Goal: Task Accomplishment & Management: Complete application form

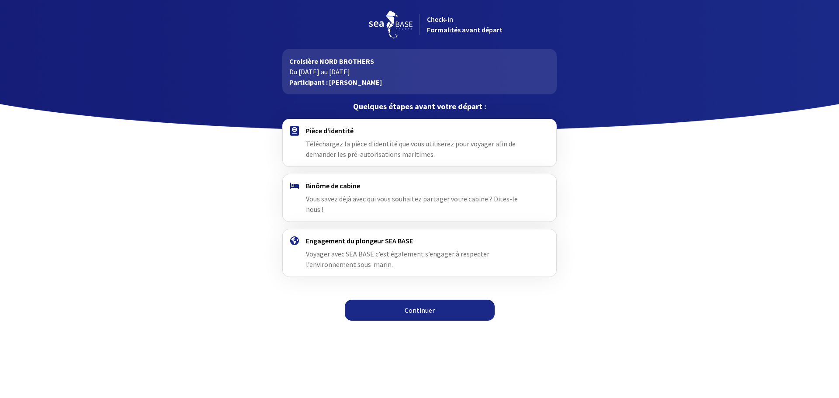
click at [445, 306] on link "Continuer" at bounding box center [420, 310] width 150 height 21
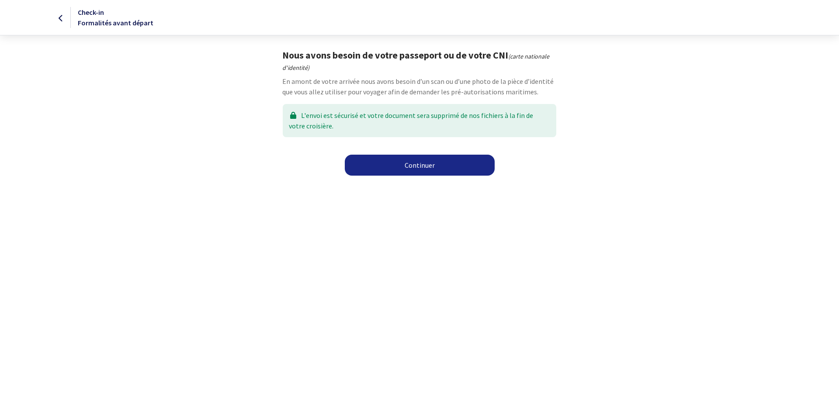
click at [397, 161] on link "Continuer" at bounding box center [420, 165] width 150 height 21
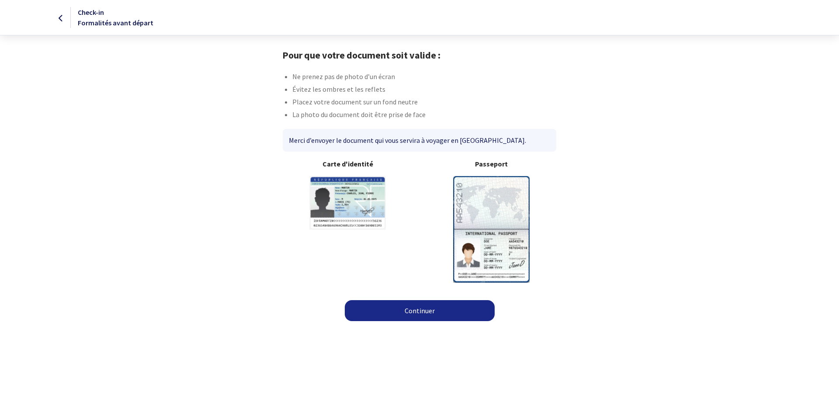
click at [433, 306] on link "Continuer" at bounding box center [420, 310] width 150 height 21
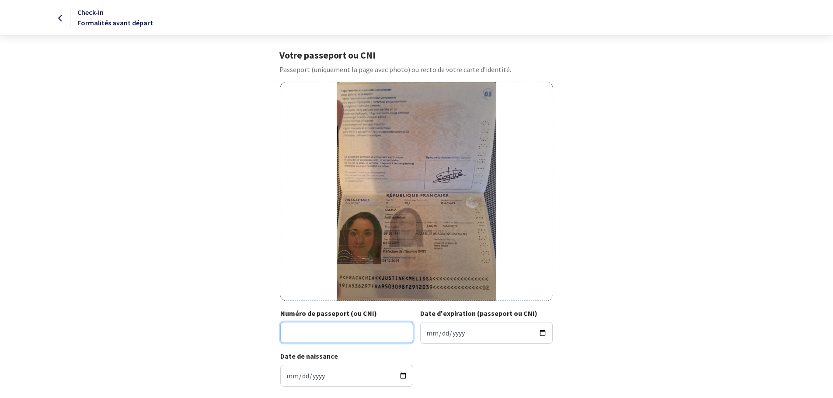
click at [361, 334] on input "Numéro de passeport (ou CNI)" at bounding box center [346, 332] width 133 height 21
click at [324, 338] on input "19IA" at bounding box center [346, 332] width 133 height 21
type input "19IA53629"
click at [542, 332] on input "Date d'expiration (passeport ou CNI)" at bounding box center [486, 333] width 133 height 22
type input "2029-12-03"
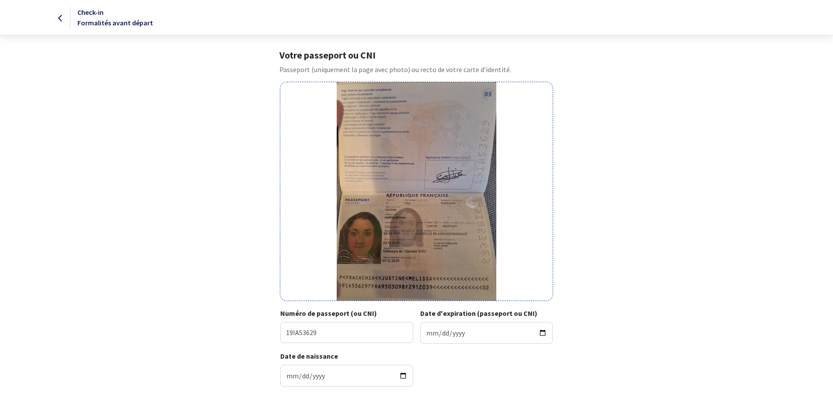
click at [657, 312] on div "Votre passeport ou CNI Passeport (uniquement la page avec photo) ou recto de vo…" at bounding box center [417, 221] width 494 height 345
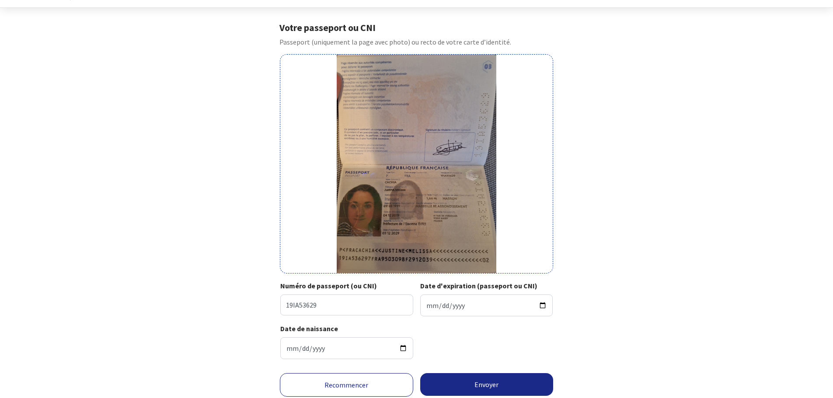
scroll to position [14, 0]
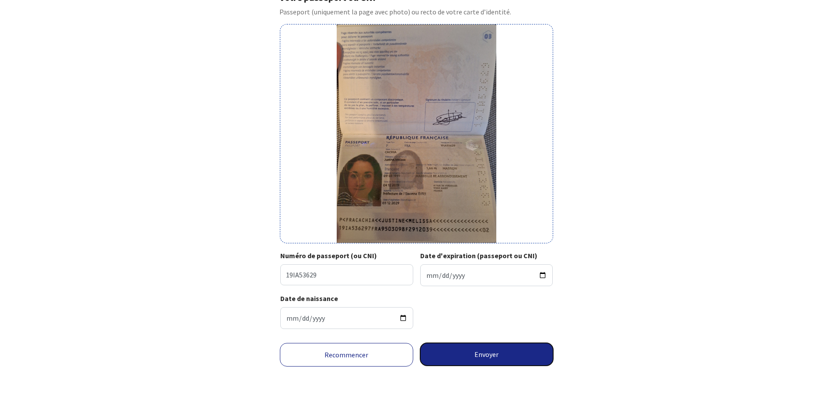
click at [509, 360] on button "Envoyer" at bounding box center [486, 354] width 133 height 23
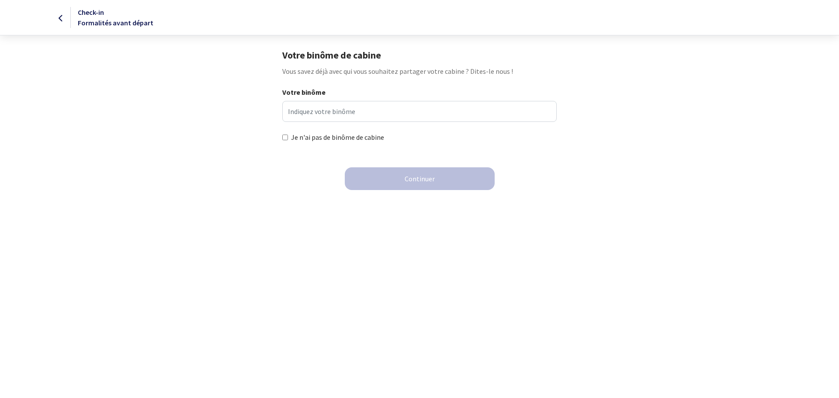
click at [287, 137] on input "Je n'ai pas de binôme de cabine" at bounding box center [285, 138] width 6 height 6
checkbox input "true"
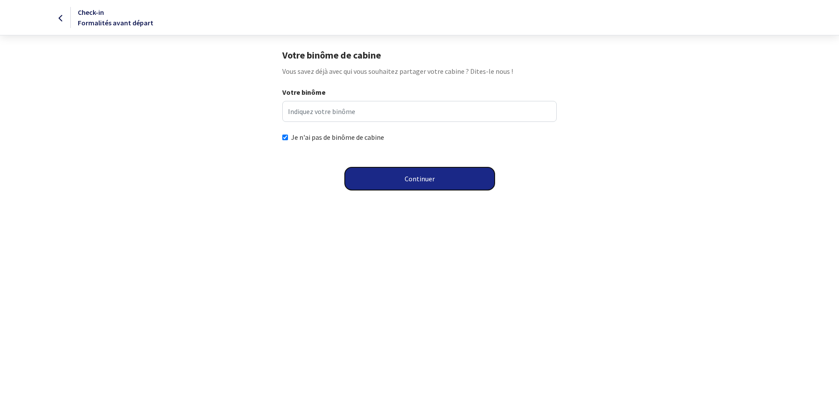
click at [422, 184] on button "Continuer" at bounding box center [420, 178] width 150 height 23
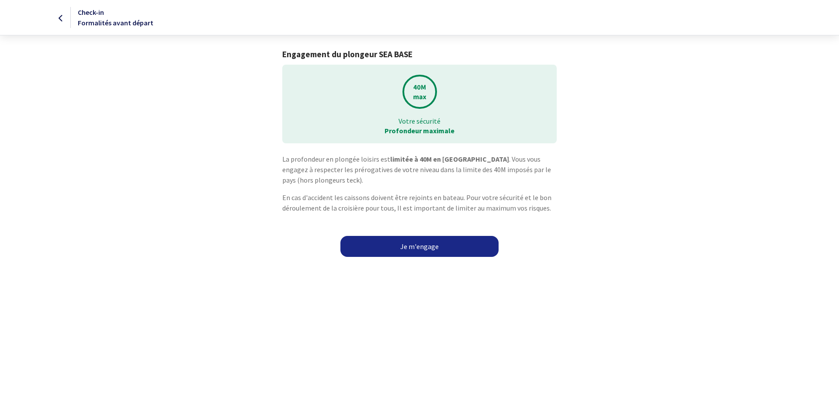
click at [425, 248] on link "Je m'engage" at bounding box center [420, 246] width 158 height 21
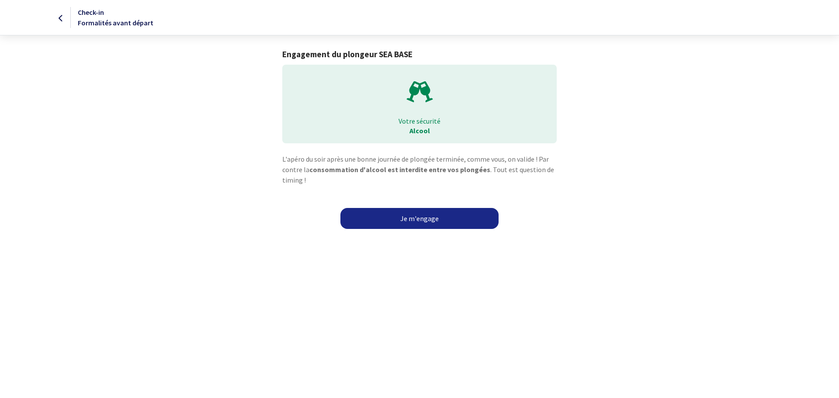
click at [427, 221] on link "Je m'engage" at bounding box center [420, 218] width 158 height 21
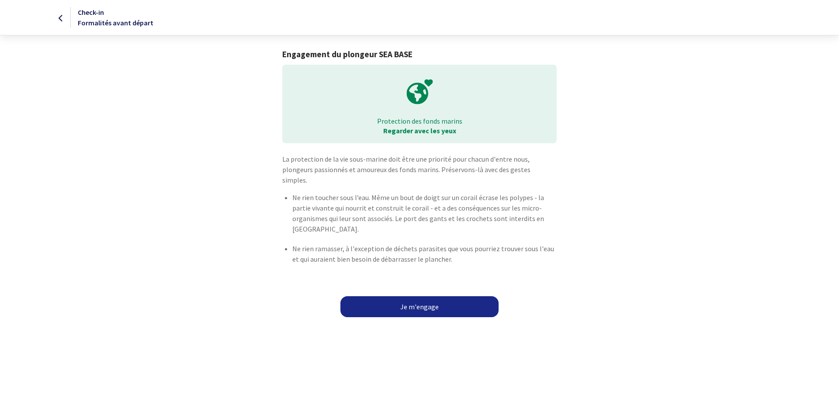
click at [461, 296] on link "Je m'engage" at bounding box center [420, 306] width 158 height 21
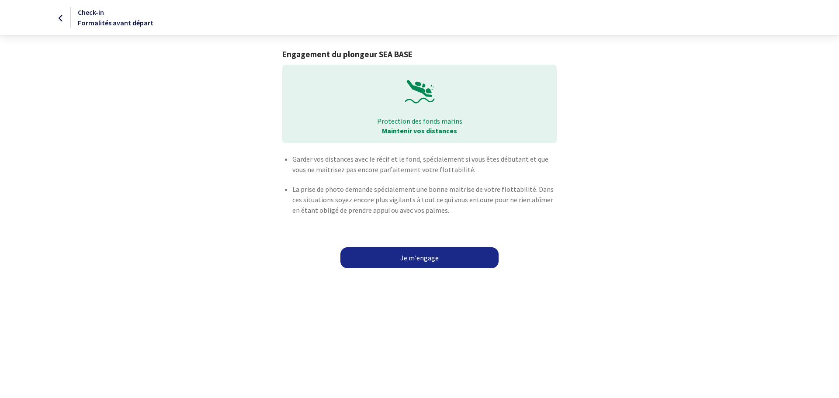
click at [411, 254] on link "Je m'engage" at bounding box center [420, 257] width 158 height 21
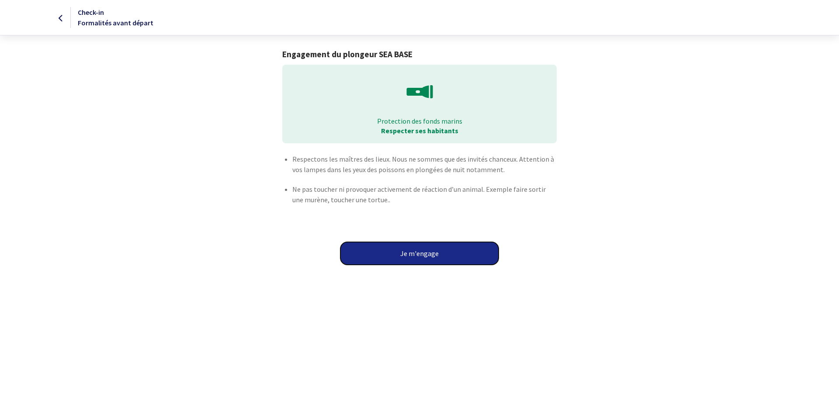
click at [411, 254] on button "Je m'engage" at bounding box center [420, 253] width 158 height 23
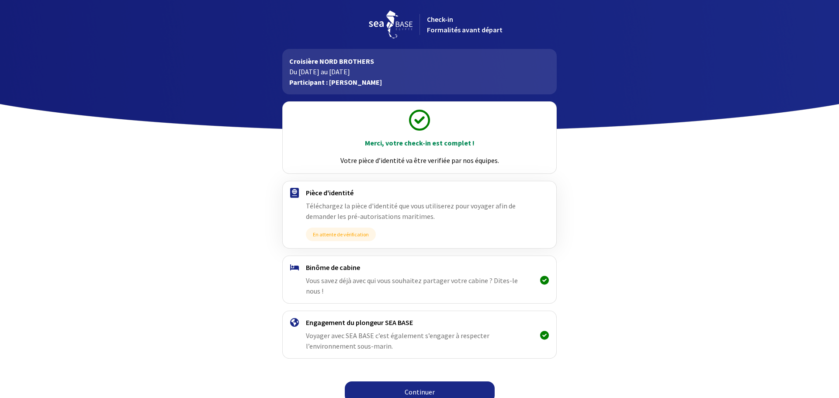
click at [414, 386] on link "Continuer" at bounding box center [420, 392] width 150 height 21
click at [417, 382] on link "Continuer" at bounding box center [420, 392] width 150 height 21
